Goal: Communication & Community: Answer question/provide support

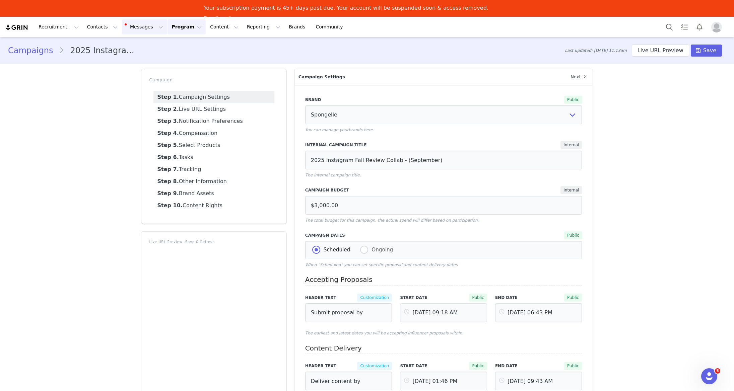
click at [139, 26] on button "Messages Messages" at bounding box center [144, 26] width 45 height 15
click at [128, 56] on p "Inbox" at bounding box center [126, 58] width 13 height 7
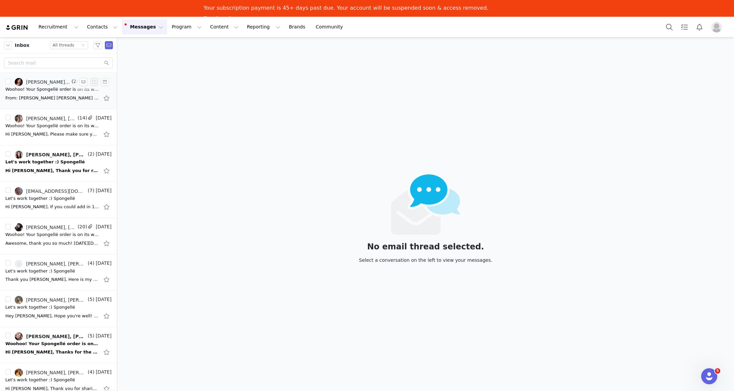
click at [51, 88] on div "Woohoo! Your Spongellé order is on its way :)" at bounding box center [52, 89] width 94 height 7
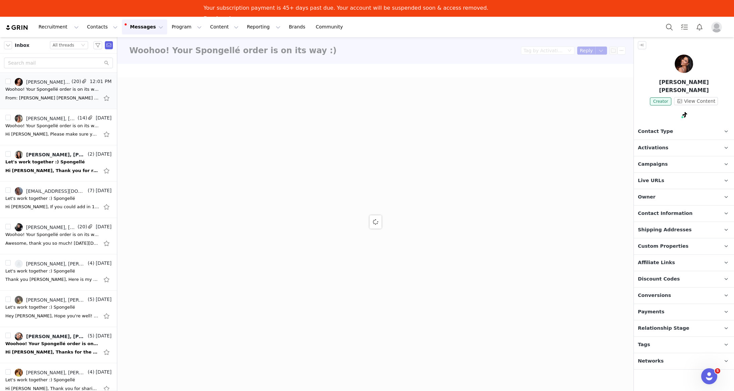
click at [688, 69] on img at bounding box center [684, 64] width 18 height 18
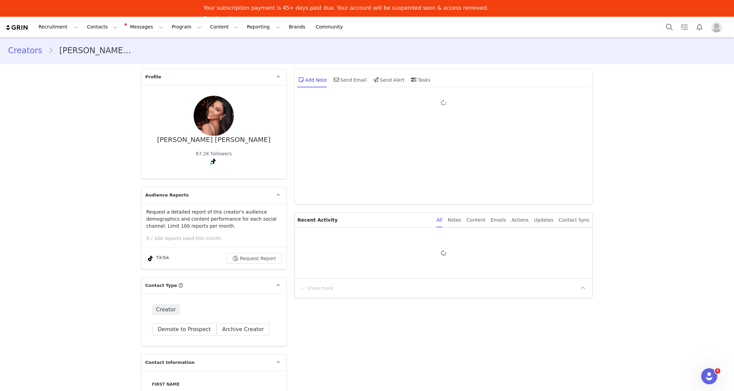
type input "+1 ([GEOGRAPHIC_DATA])"
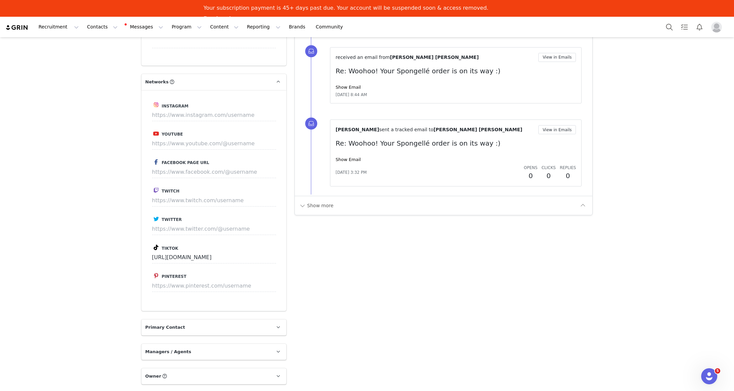
scroll to position [850, 0]
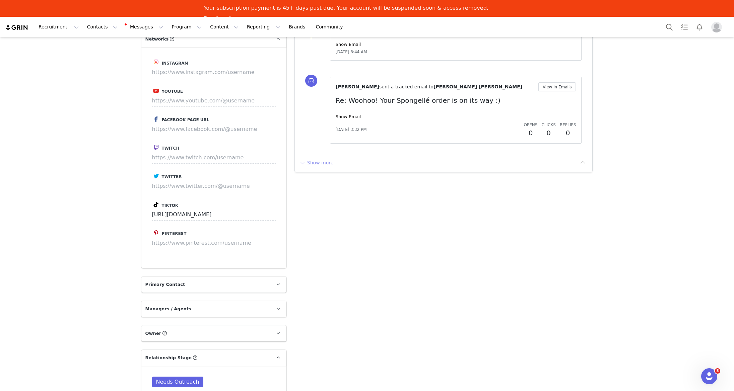
click at [310, 161] on button "Show more" at bounding box center [316, 162] width 35 height 11
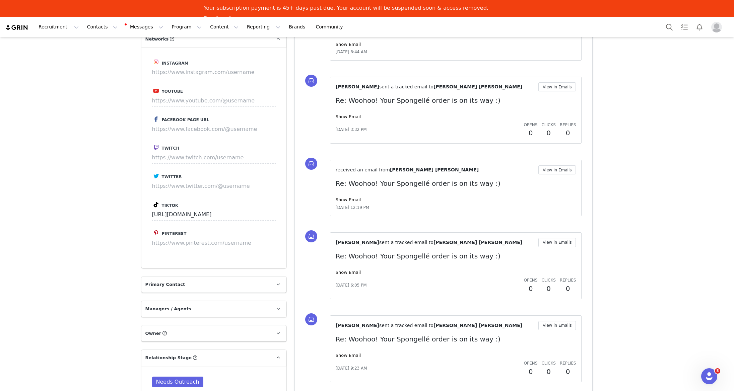
click at [547, 175] on div "received an email from [PERSON_NAME] [PERSON_NAME] View in Emails Re: Woohoo! Y…" at bounding box center [456, 188] width 241 height 45
click at [548, 171] on button "View in Emails" at bounding box center [557, 170] width 38 height 9
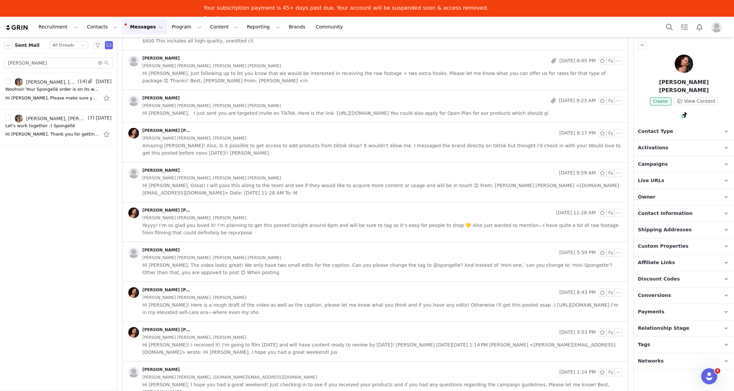
scroll to position [3582, 0]
click at [367, 236] on span "Yayyy! I’m so glad you loved it! I’m planning to get this posted tonight around…" at bounding box center [382, 229] width 480 height 15
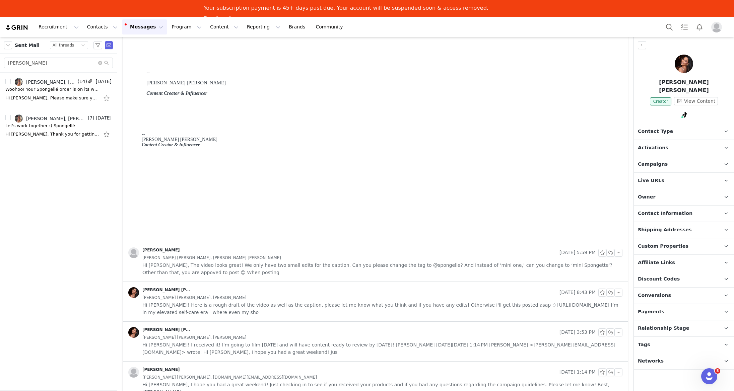
scroll to position [4353, 0]
click at [358, 351] on span "Hi [PERSON_NAME]! I received it! I'm going to film [DATE] and will have content…" at bounding box center [382, 348] width 480 height 15
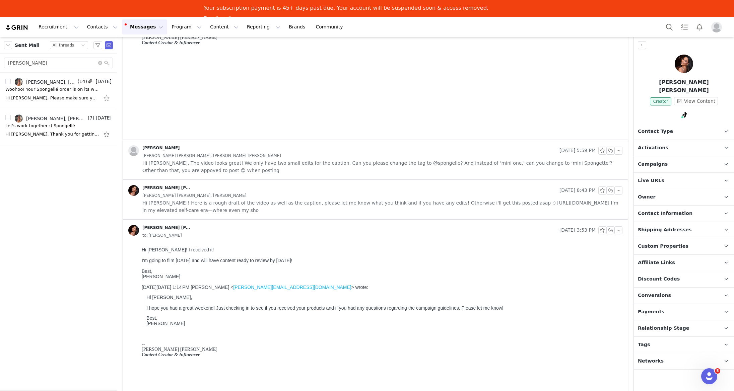
scroll to position [4487, 0]
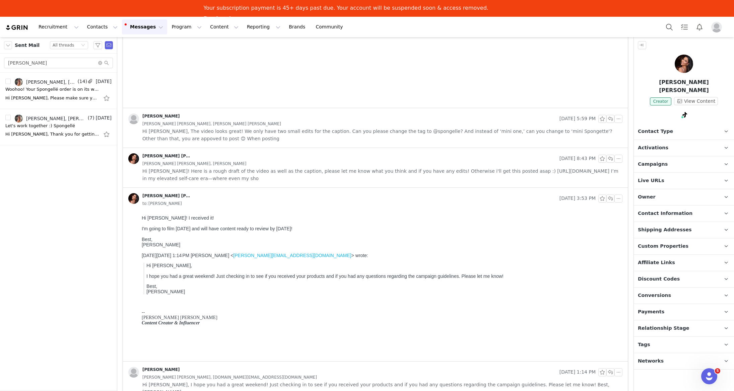
drag, startPoint x: 339, startPoint y: 373, endPoint x: 339, endPoint y: 370, distance: 3.4
click at [339, 373] on div "[PERSON_NAME] [DATE] 1:14 PM [PERSON_NAME] [PERSON_NAME], [DOMAIN_NAME][EMAIL_A…" at bounding box center [375, 382] width 505 height 40
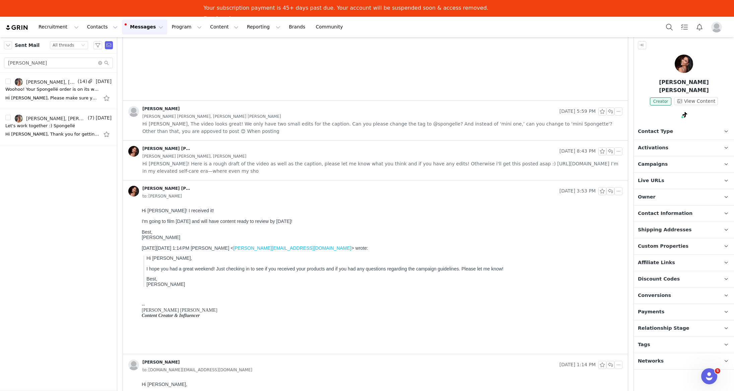
scroll to position [4527, 0]
